Goal: Find specific page/section

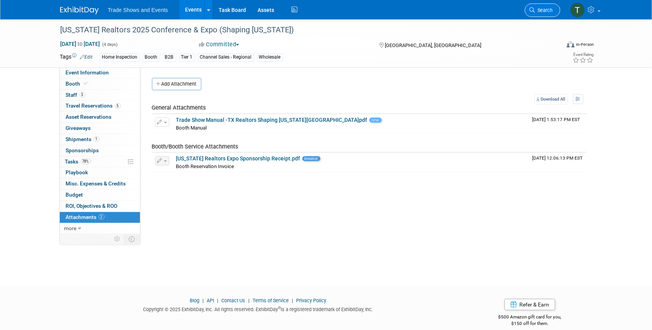
click at [552, 9] on span "Search" at bounding box center [544, 10] width 18 height 6
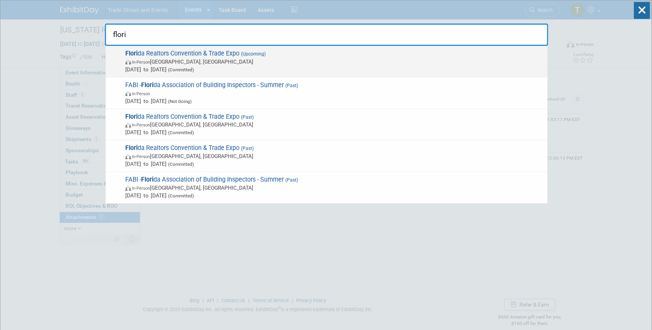
type input "flori"
click at [204, 55] on span "Flori da Realtors Convention & Trade Expo (Upcoming) In-Person Orlando, FL Aug …" at bounding box center [333, 62] width 421 height 24
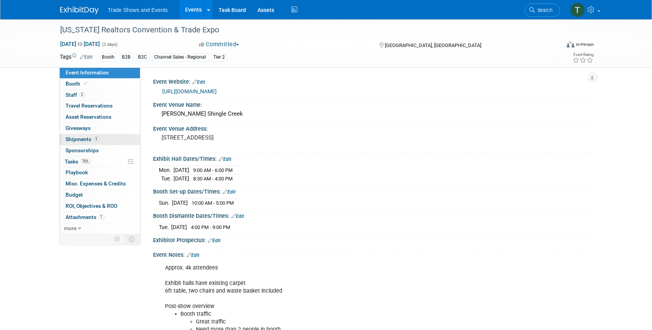
click at [78, 140] on span "Shipments 1" at bounding box center [83, 139] width 34 height 6
